Goal: Find specific page/section: Find specific page/section

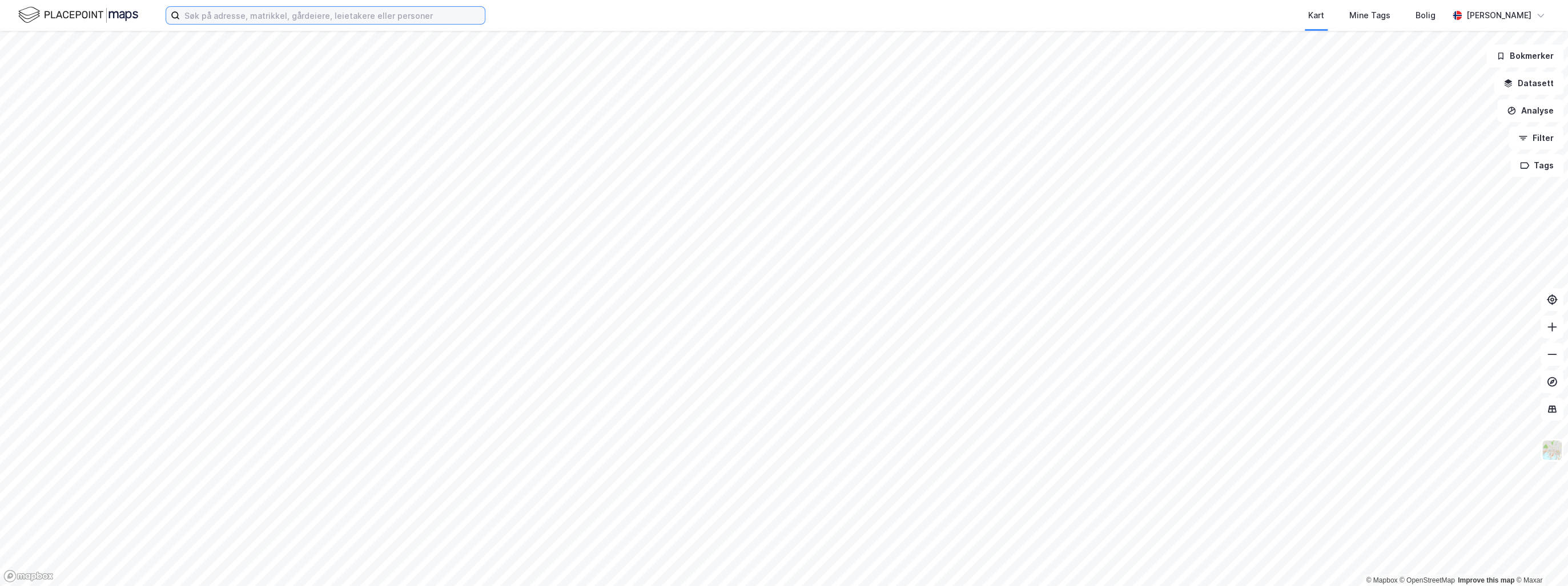
click at [248, 14] on input at bounding box center [332, 15] width 305 height 17
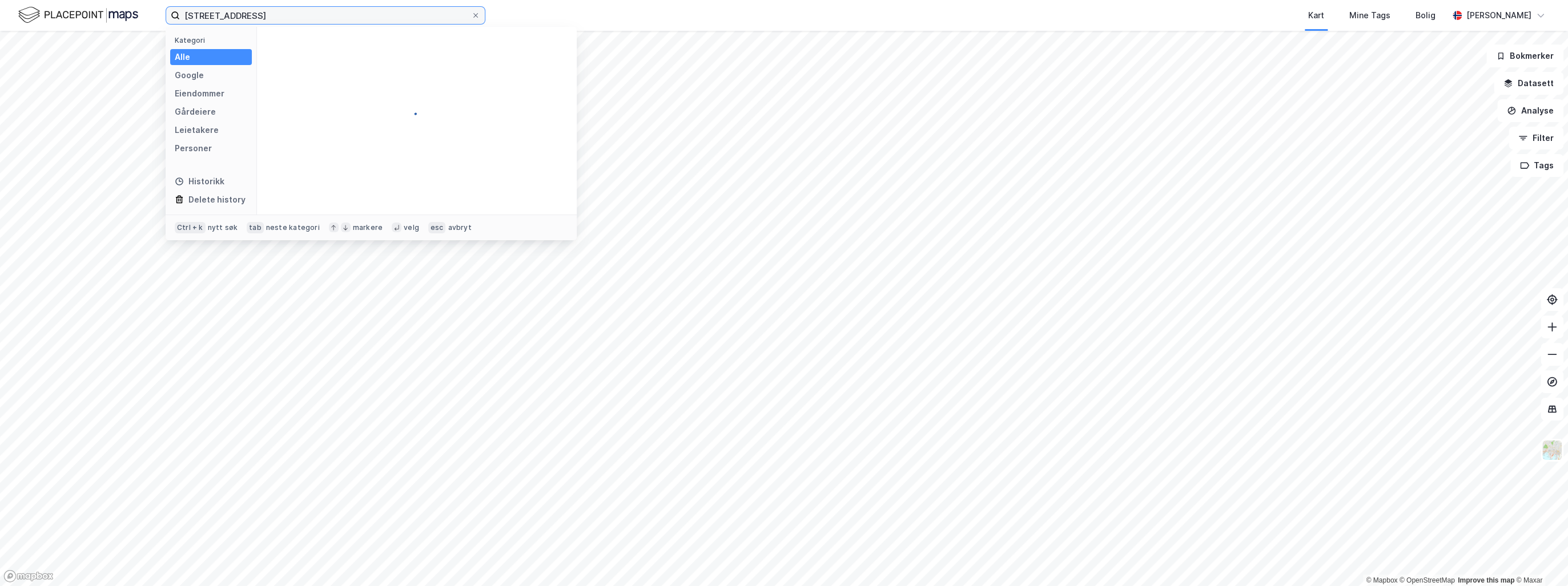
type input "[STREET_ADDRESS]"
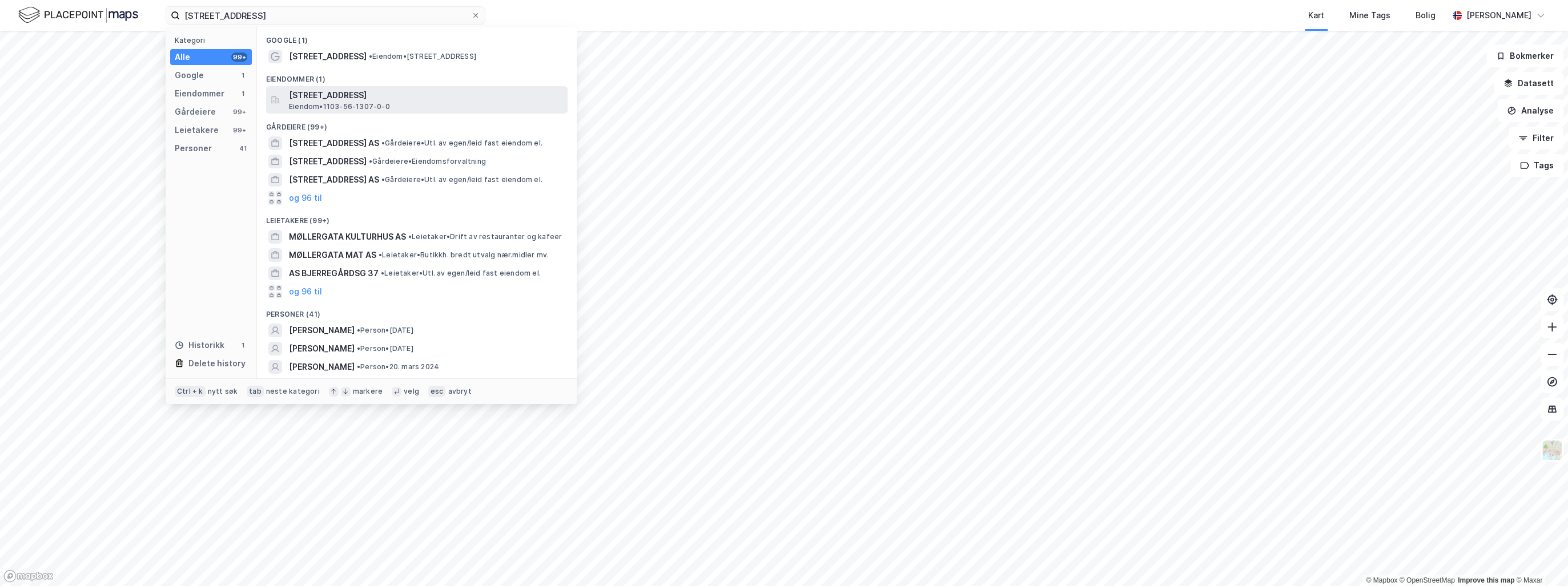
click at [379, 103] on span "Eiendom • 1103-56-1307-0-0" at bounding box center [340, 106] width 101 height 9
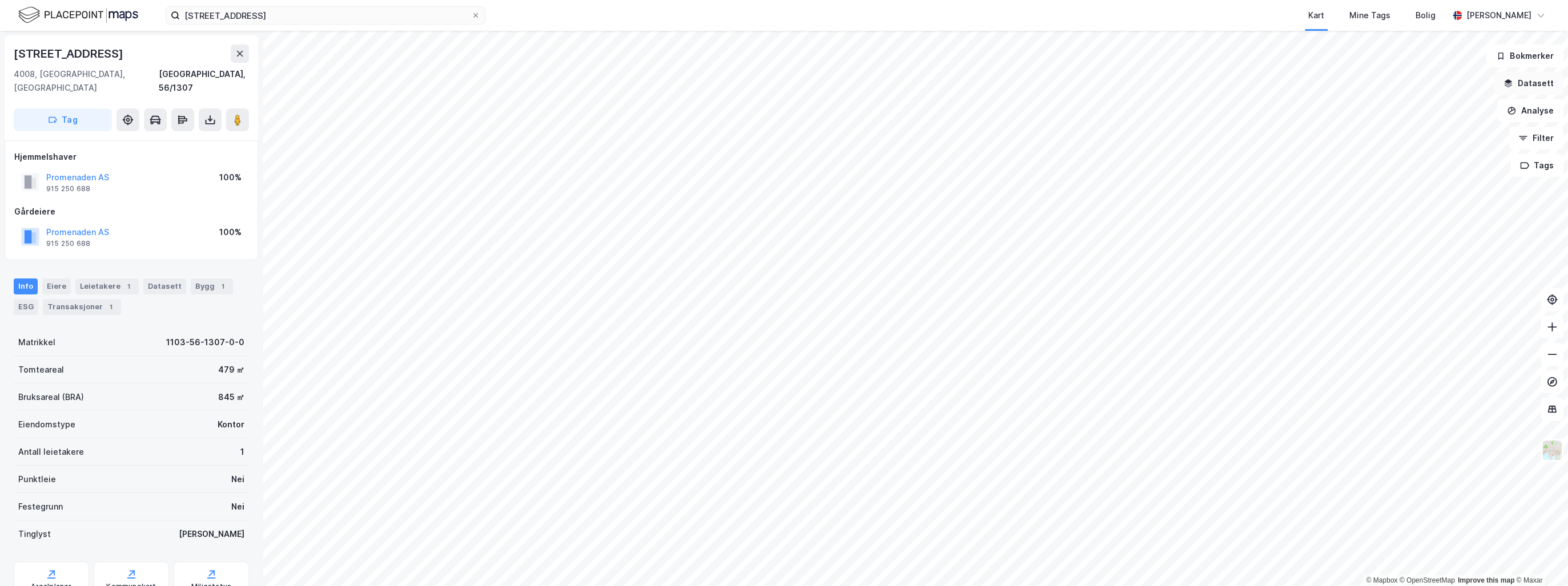
click at [1528, 82] on button "Datasett" at bounding box center [1528, 83] width 70 height 22
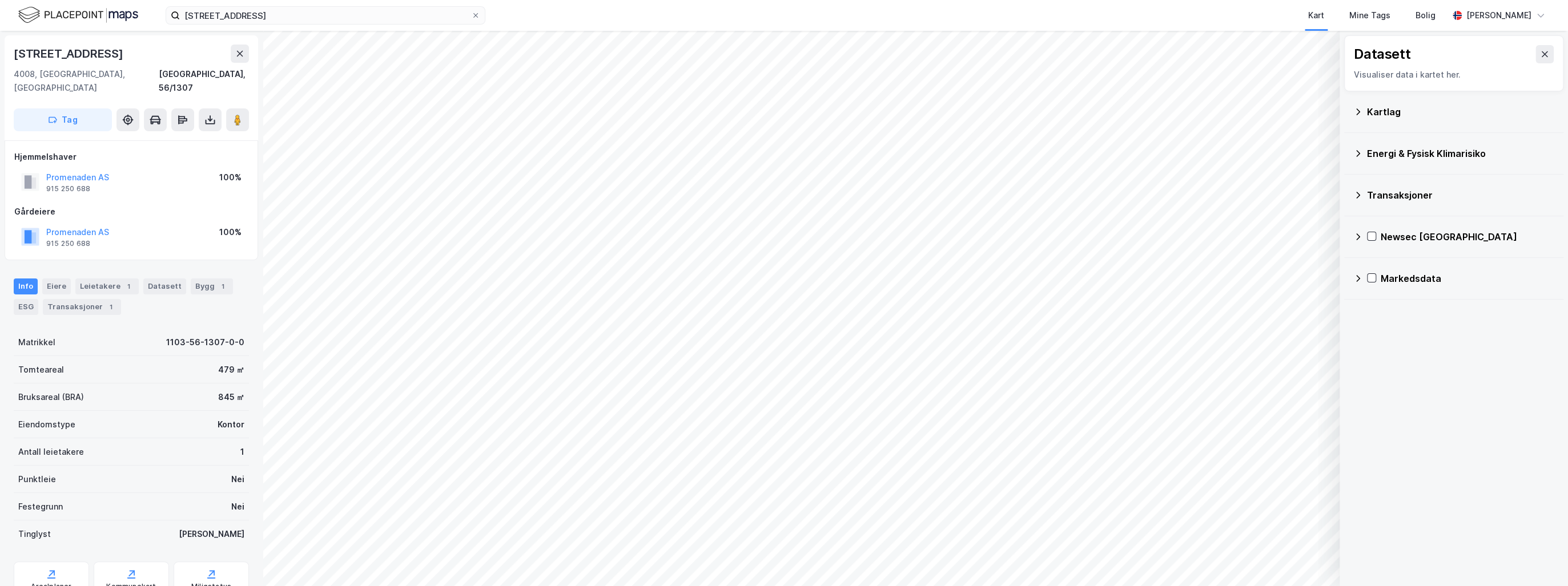
click at [1358, 149] on icon at bounding box center [1357, 153] width 9 height 9
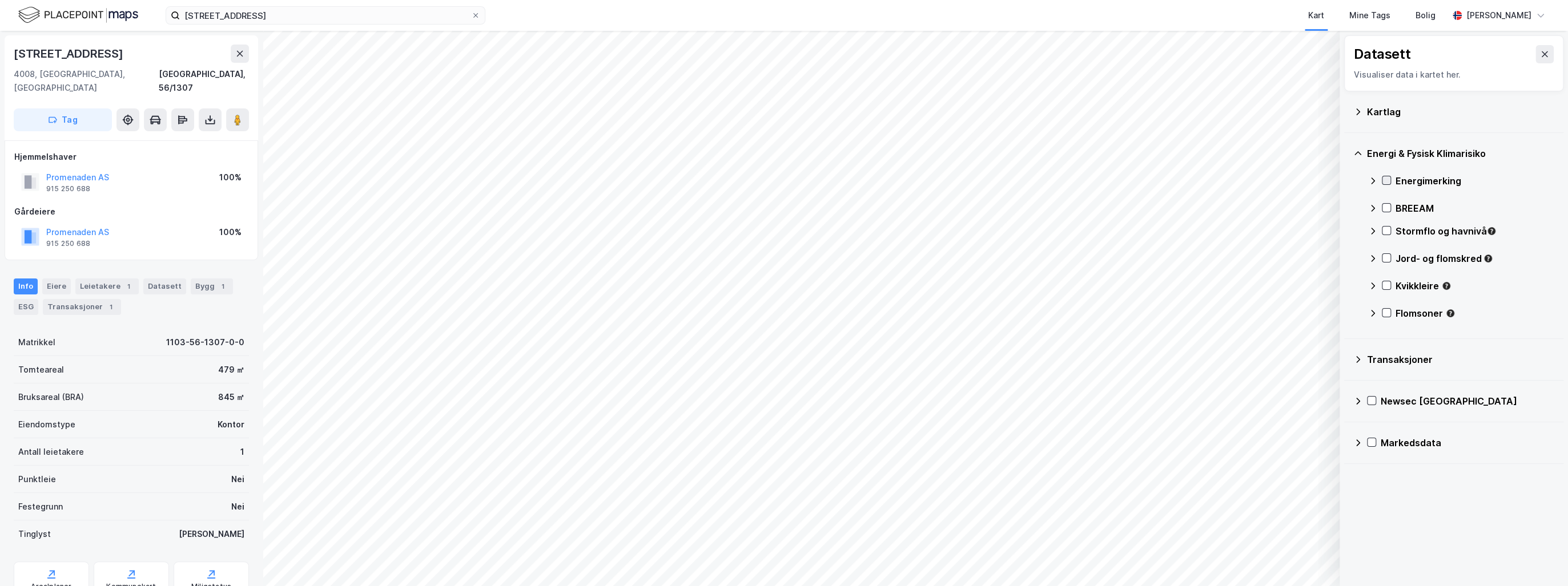
click at [1384, 180] on icon at bounding box center [1387, 181] width 8 height 8
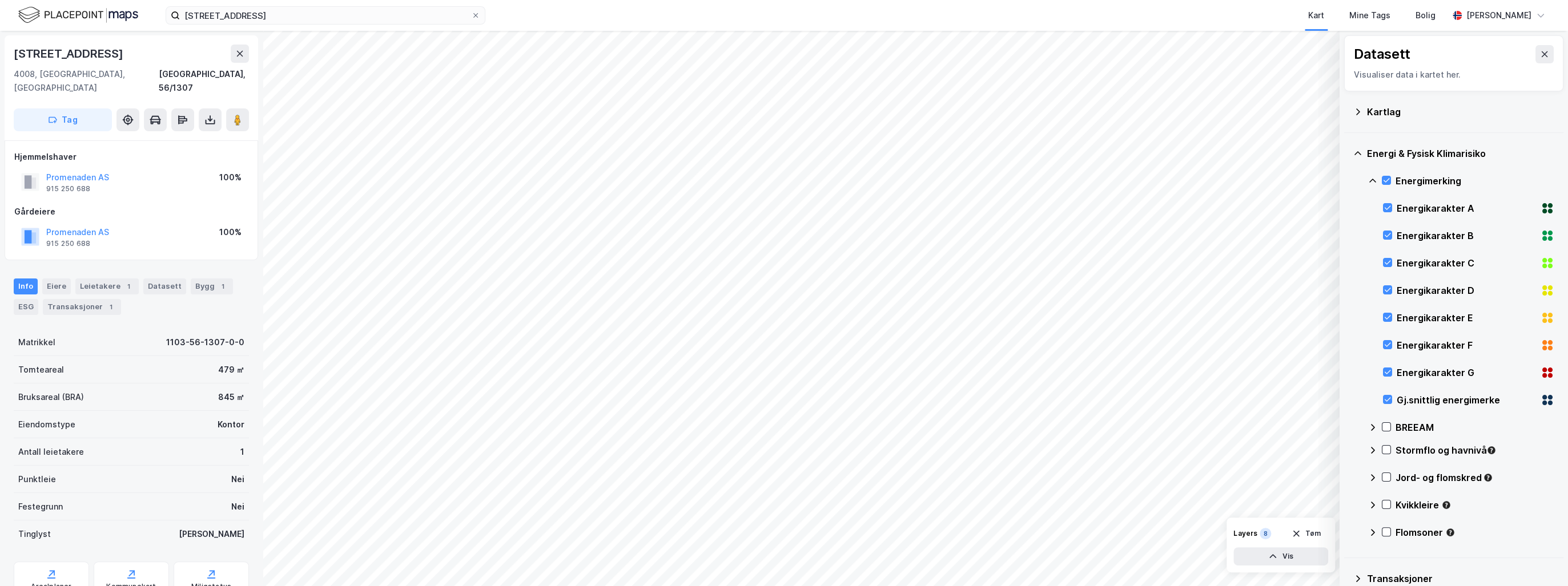
click at [1548, 368] on icon at bounding box center [1550, 370] width 5 height 5
click at [1541, 343] on icon at bounding box center [1547, 345] width 14 height 14
click at [1548, 319] on icon at bounding box center [1550, 321] width 5 height 5
click at [1548, 287] on icon at bounding box center [1550, 288] width 5 height 5
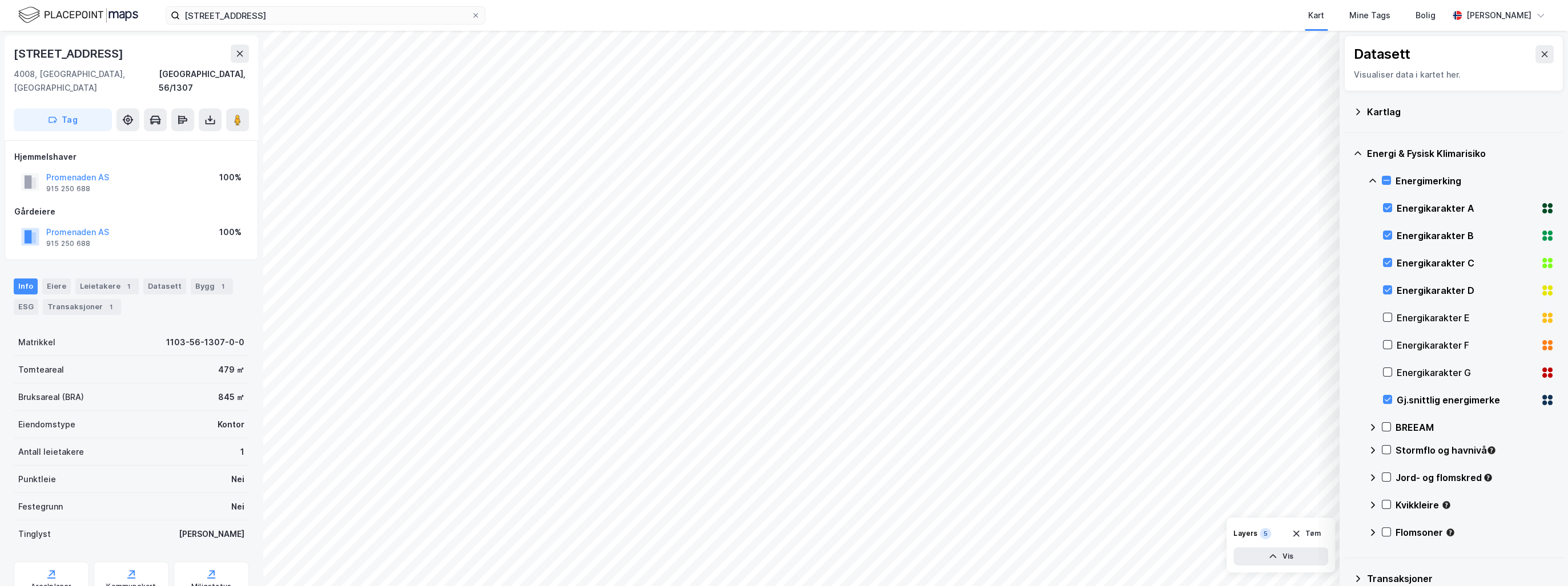
click at [1541, 311] on icon at bounding box center [1547, 318] width 14 height 14
click at [1541, 344] on icon at bounding box center [1547, 345] width 14 height 14
click at [1541, 372] on icon at bounding box center [1547, 372] width 14 height 14
